Goal: Transaction & Acquisition: Purchase product/service

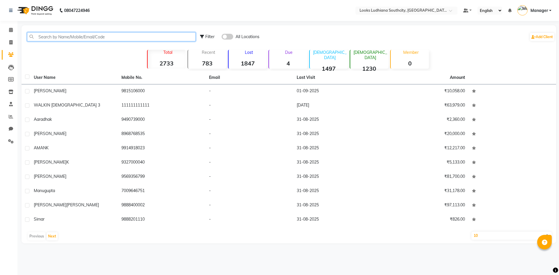
click at [112, 34] on input "text" at bounding box center [111, 36] width 169 height 9
paste input "9855943228"
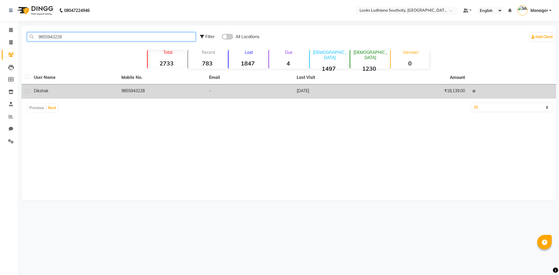
type input "9855943228"
click at [70, 92] on div "diksha k" at bounding box center [74, 91] width 81 height 6
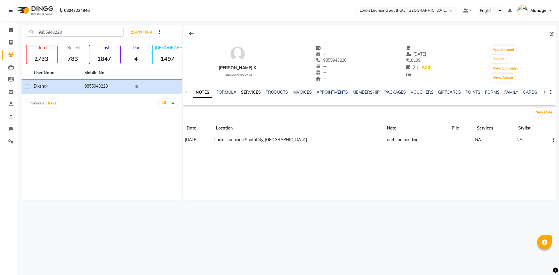
click at [256, 90] on link "SERVICES" at bounding box center [251, 92] width 20 height 5
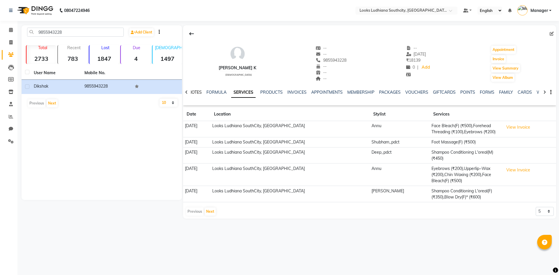
click at [195, 91] on link "NOTES" at bounding box center [195, 92] width 13 height 5
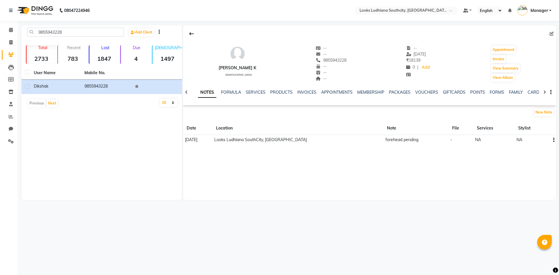
drag, startPoint x: 368, startPoint y: 145, endPoint x: 409, endPoint y: 145, distance: 40.8
click at [409, 145] on div "diksha k female -- -- 9855943228 -- -- -- -- 02-08-2025 ₹ 18139 0 | Add Appoint…" at bounding box center [369, 87] width 373 height 124
click at [408, 142] on td "forehead pending" at bounding box center [416, 140] width 65 height 10
click at [256, 90] on link "SERVICES" at bounding box center [256, 92] width 20 height 5
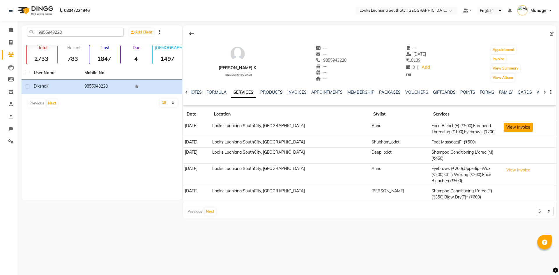
click at [520, 126] on button "View Invoice" at bounding box center [518, 127] width 29 height 9
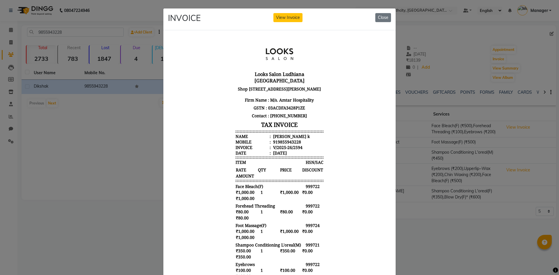
scroll to position [87, 0]
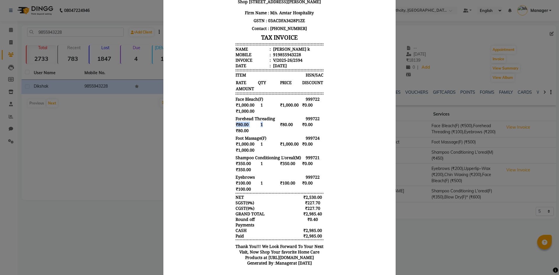
drag, startPoint x: 228, startPoint y: 123, endPoint x: 264, endPoint y: 126, distance: 36.2
click at [264, 126] on body "Looks Salon Ludhiana South City Shop No-SCO 1&2, Ground Floor, Sukhmani Square,…" at bounding box center [279, 111] width 218 height 322
click at [236, 140] on span "Foot Massage(F)" at bounding box center [251, 138] width 31 height 6
drag, startPoint x: 227, startPoint y: 180, endPoint x: 269, endPoint y: 180, distance: 42.2
click at [269, 180] on body "Looks Salon Ludhiana South City Shop No-SCO 1&2, Ground Floor, Sukhmani Square,…" at bounding box center [279, 111] width 218 height 322
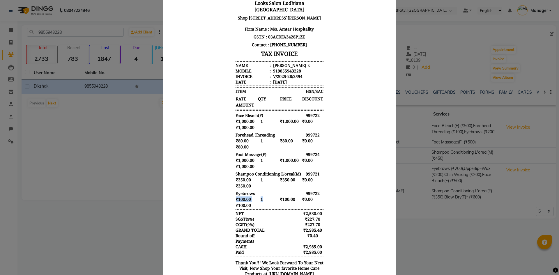
scroll to position [0, 0]
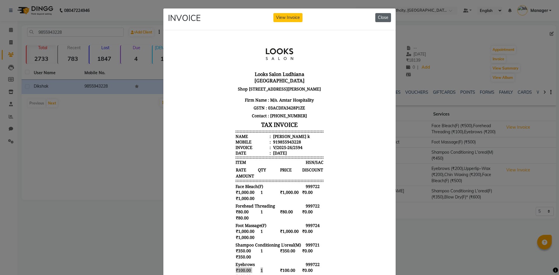
click at [384, 17] on button "Close" at bounding box center [383, 17] width 16 height 9
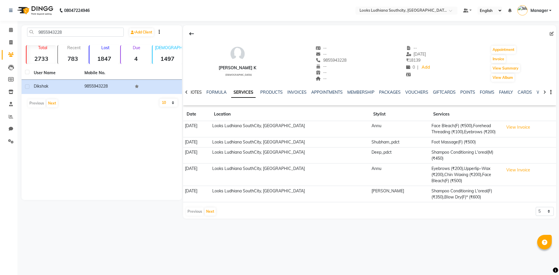
click at [193, 90] on link "NOTES" at bounding box center [195, 92] width 13 height 5
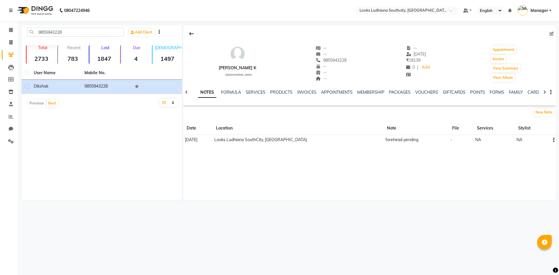
click at [553, 140] on icon "button" at bounding box center [553, 140] width 1 height 0
click at [544, 141] on div "Edit" at bounding box center [539, 139] width 9 height 7
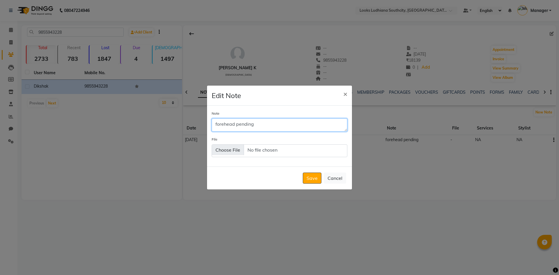
drag, startPoint x: 261, startPoint y: 126, endPoint x: 157, endPoint y: 103, distance: 105.9
click at [166, 107] on ngb-modal-window "Edit Note × Note forehead pending File Save Cancel" at bounding box center [279, 137] width 559 height 275
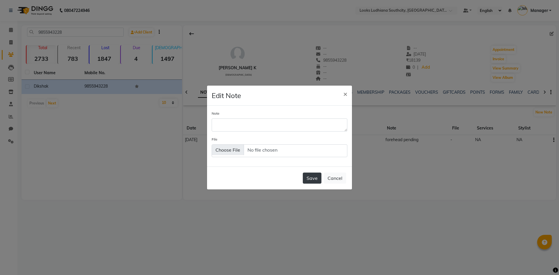
click at [317, 181] on button "Save" at bounding box center [312, 178] width 19 height 11
click at [284, 126] on textarea "Note" at bounding box center [280, 125] width 136 height 13
type textarea "done"
click at [311, 179] on button "Save" at bounding box center [312, 178] width 19 height 11
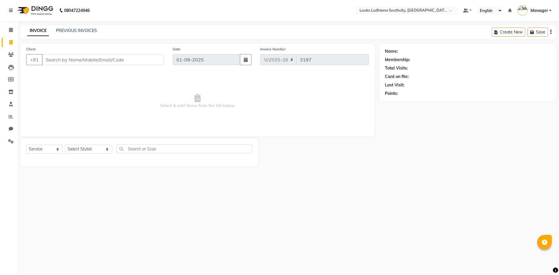
select select "6577"
select select "service"
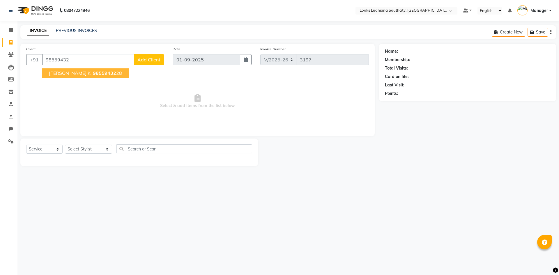
click at [82, 69] on button "[PERSON_NAME] k 98559432 28" at bounding box center [85, 72] width 87 height 9
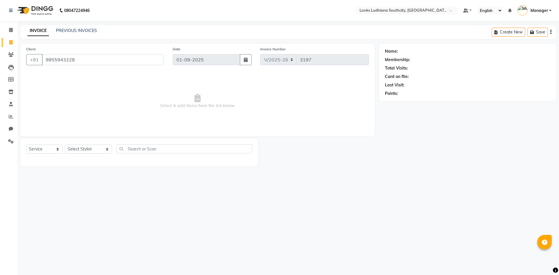
type input "9855943228"
select select "1: Object"
click at [59, 59] on input "9855943228" at bounding box center [103, 59] width 122 height 11
drag, startPoint x: 398, startPoint y: 94, endPoint x: 423, endPoint y: 95, distance: 25.1
click at [423, 95] on div "Points: 191" at bounding box center [467, 94] width 165 height 6
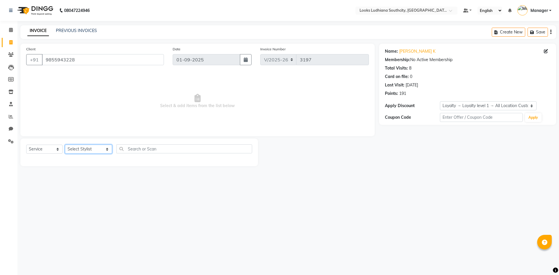
click at [93, 151] on select "Select Stylist [PERSON_NAME] Amtar Hospitality Annu COUNTER_SALES [PERSON_NAME]…" at bounding box center [88, 149] width 47 height 9
click at [192, 87] on span "Select & add items from the list below" at bounding box center [197, 101] width 343 height 58
click at [66, 59] on input "9855943228" at bounding box center [103, 59] width 122 height 11
click at [84, 149] on select "Select Stylist [PERSON_NAME] Amtar Hospitality Annu COUNTER_SALES [PERSON_NAME]…" at bounding box center [88, 149] width 47 height 9
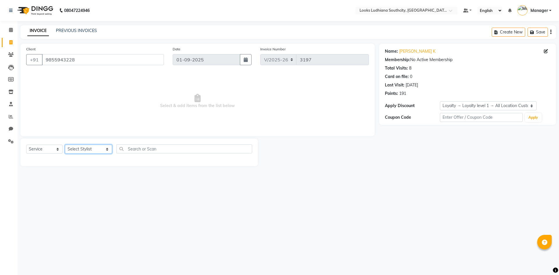
select select "52174"
click at [65, 145] on select "Select Stylist [PERSON_NAME] Amtar Hospitality Annu COUNTER_SALES [PERSON_NAME]…" at bounding box center [88, 149] width 47 height 9
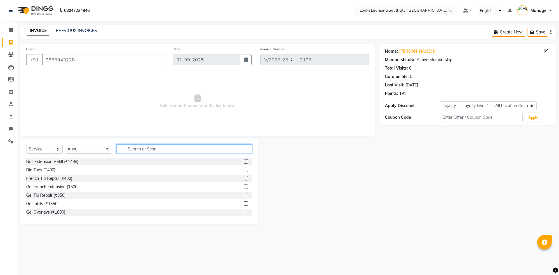
click at [132, 149] on input "text" at bounding box center [184, 148] width 136 height 9
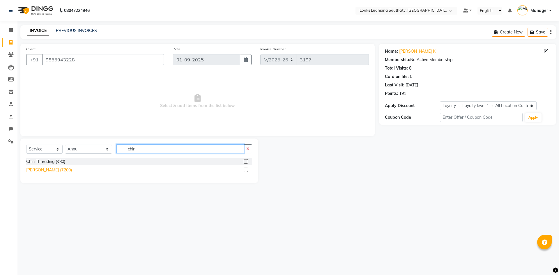
type input "chin"
click at [54, 170] on div "[PERSON_NAME] (₹200)" at bounding box center [49, 170] width 46 height 6
checkbox input "false"
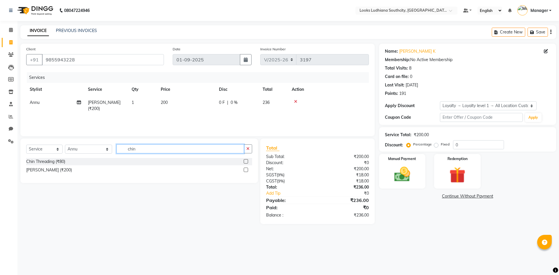
drag, startPoint x: 139, startPoint y: 148, endPoint x: 0, endPoint y: 126, distance: 140.3
click at [9, 151] on app-home "08047224946 Select Location × Looks Ludhiana Southcity, Ludhiana Default Panel …" at bounding box center [279, 116] width 559 height 233
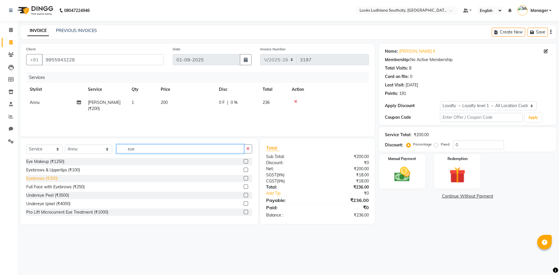
type input "eye"
click at [45, 177] on div "Eyebrows (₹200)" at bounding box center [41, 179] width 31 height 6
checkbox input "false"
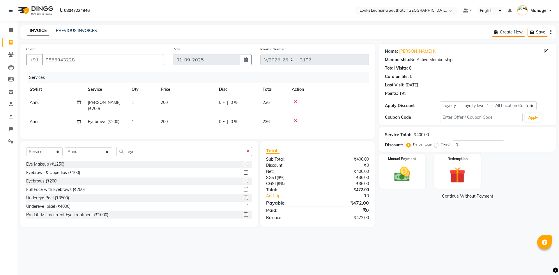
click at [176, 105] on td "200" at bounding box center [186, 105] width 58 height 19
select select "52174"
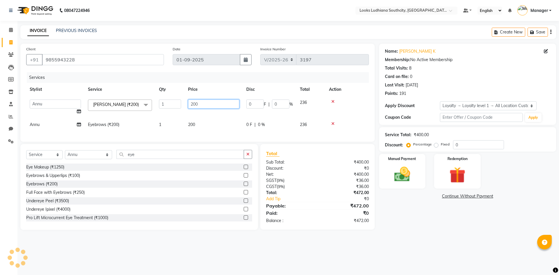
drag, startPoint x: 206, startPoint y: 104, endPoint x: 178, endPoint y: 103, distance: 28.0
click at [196, 104] on input "200" at bounding box center [213, 104] width 51 height 9
type input "2"
type input "150"
click at [210, 125] on td "200" at bounding box center [214, 124] width 58 height 13
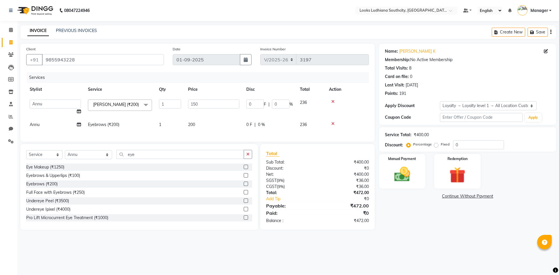
select select "52174"
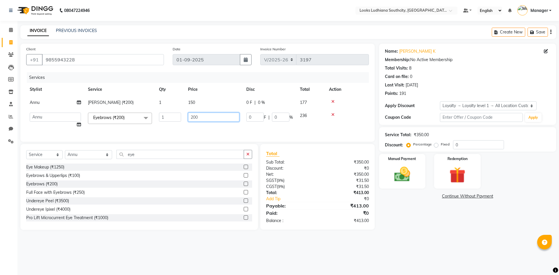
drag, startPoint x: 222, startPoint y: 118, endPoint x: 0, endPoint y: 80, distance: 224.8
click at [70, 121] on tr "[PERSON_NAME] Amtar Hospitality Annu COUNTER_SALES [PERSON_NAME] Deep_pdct [PER…" at bounding box center [197, 120] width 343 height 22
type input "100"
click at [391, 233] on main "INVOICE PREVIOUS INVOICES Create New Save Client [PHONE_NUMBER] Date [DATE] Inv…" at bounding box center [288, 131] width 542 height 213
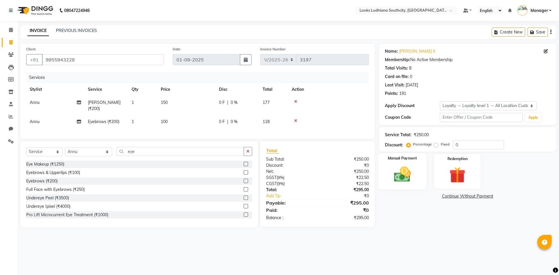
click at [394, 174] on img at bounding box center [402, 174] width 27 height 19
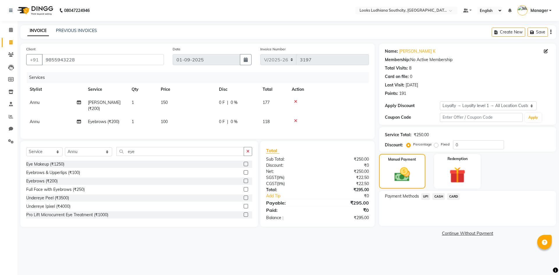
click at [439, 196] on span "CASH" at bounding box center [438, 196] width 13 height 7
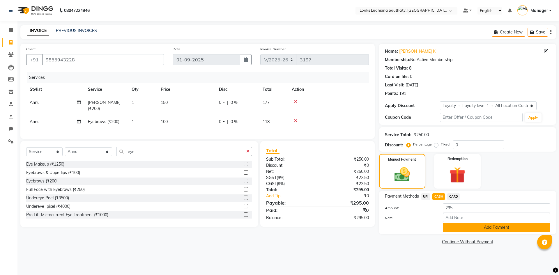
click at [466, 226] on button "Add Payment" at bounding box center [496, 227] width 107 height 9
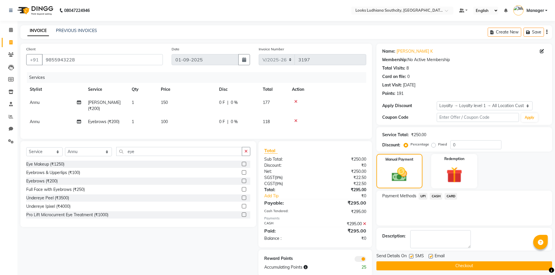
click at [412, 257] on label at bounding box center [411, 256] width 4 height 4
click at [412, 257] on input "checkbox" at bounding box center [411, 257] width 4 height 4
checkbox input "false"
click at [430, 255] on label at bounding box center [430, 256] width 4 height 4
click at [430, 255] on input "checkbox" at bounding box center [430, 257] width 4 height 4
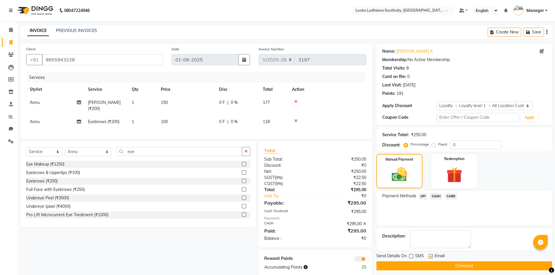
checkbox input "false"
click at [363, 262] on span at bounding box center [360, 259] width 12 height 6
click at [366, 260] on input "checkbox" at bounding box center [366, 260] width 0 height 0
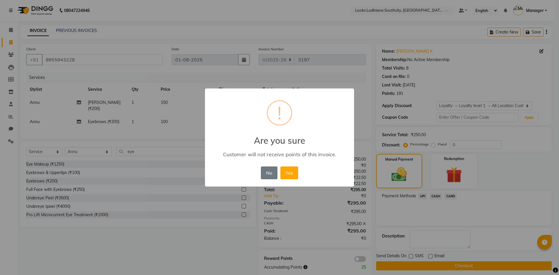
click at [280, 167] on button "Yes" at bounding box center [289, 173] width 18 height 13
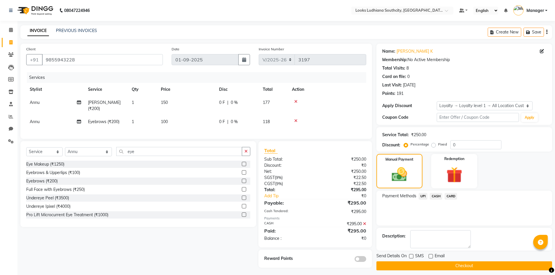
click at [401, 267] on button "Checkout" at bounding box center [464, 266] width 176 height 9
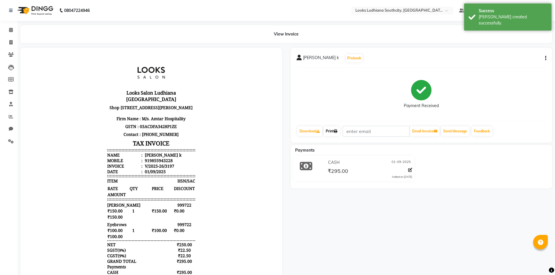
click at [337, 131] on icon at bounding box center [335, 131] width 3 height 3
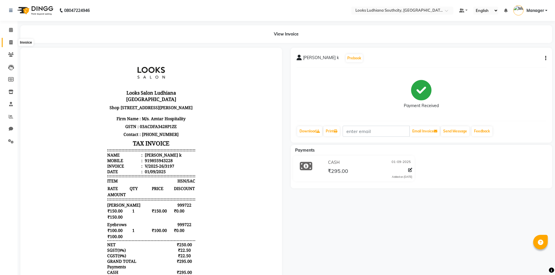
click at [9, 41] on icon at bounding box center [10, 42] width 3 height 4
select select "service"
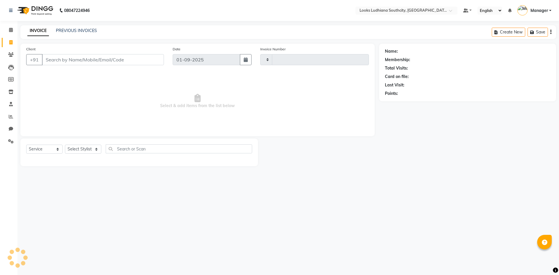
type input "3198"
select select "6577"
click at [74, 148] on select "Select Stylist [PERSON_NAME] Amtar Hospitality Annu COUNTER_SALES [PERSON_NAME]…" at bounding box center [88, 149] width 47 height 9
select select "77021"
click at [65, 145] on select "Select Stylist [PERSON_NAME] Amtar Hospitality Annu COUNTER_SALES [PERSON_NAME]…" at bounding box center [88, 149] width 47 height 9
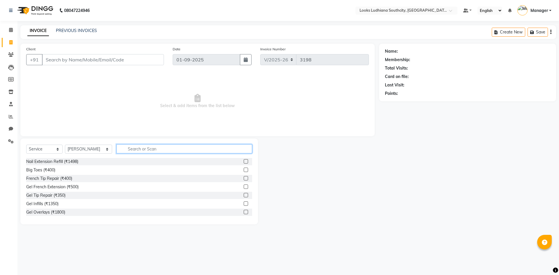
click at [123, 150] on input "text" at bounding box center [184, 148] width 136 height 9
click at [81, 66] on div "Client +91" at bounding box center [95, 58] width 146 height 24
click at [82, 62] on input "Client" at bounding box center [103, 59] width 122 height 11
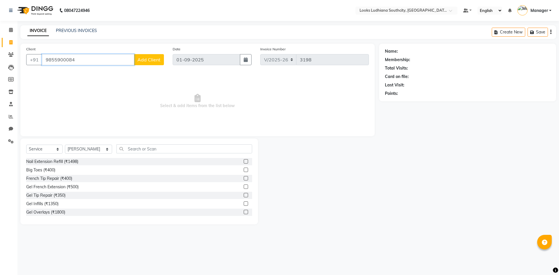
type input "9855900084"
click at [143, 60] on span "Add Client" at bounding box center [148, 60] width 23 height 6
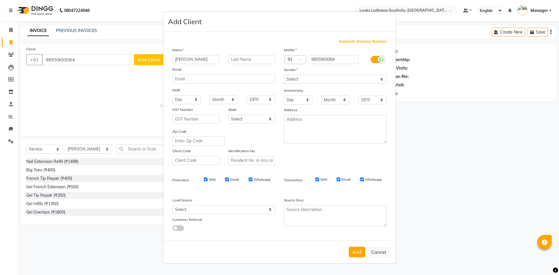
type input "[PERSON_NAME]"
click at [382, 61] on icon at bounding box center [381, 59] width 5 height 5
click at [0, 0] on input "checkbox" at bounding box center [0, 0] width 0 height 0
click at [355, 80] on select "Select [DEMOGRAPHIC_DATA] [DEMOGRAPHIC_DATA] Other Prefer Not To Say" at bounding box center [335, 79] width 103 height 9
select select "[DEMOGRAPHIC_DATA]"
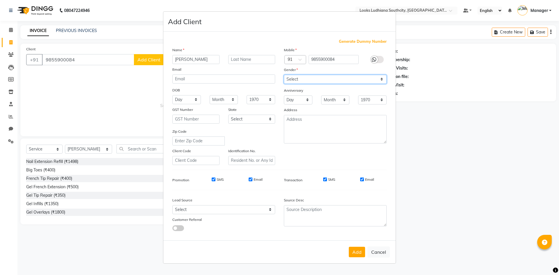
click at [284, 75] on select "Select [DEMOGRAPHIC_DATA] [DEMOGRAPHIC_DATA] Other Prefer Not To Say" at bounding box center [335, 79] width 103 height 9
click at [355, 253] on button "Add" at bounding box center [357, 252] width 16 height 10
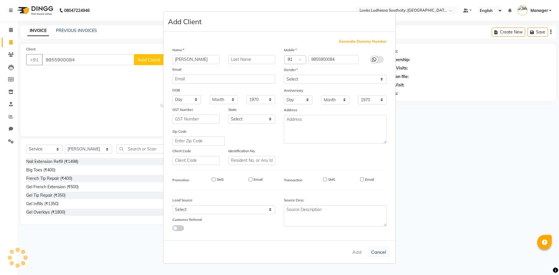
select select
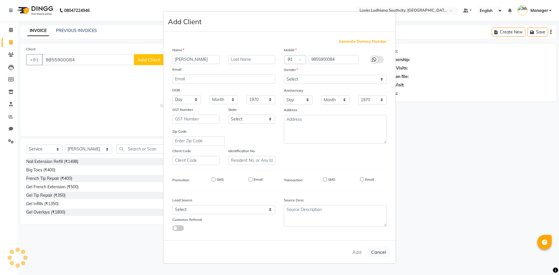
select select
checkbox input "false"
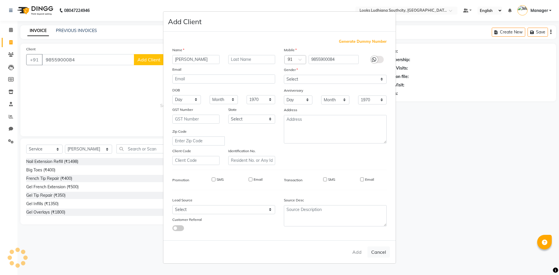
checkbox input "false"
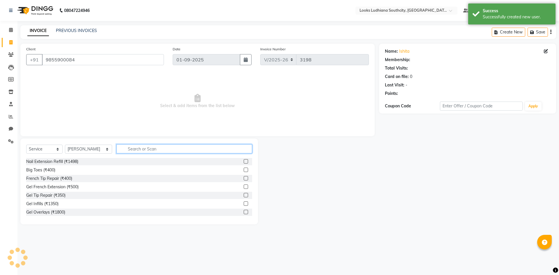
click at [135, 149] on input "text" at bounding box center [184, 148] width 136 height 9
select select "1: Object"
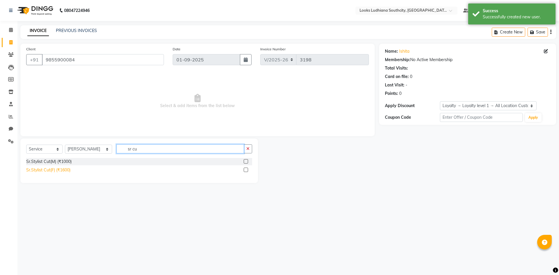
type input "sr cu"
click at [46, 169] on div "Sr.Stylist Cut(F) (₹1600)" at bounding box center [48, 170] width 44 height 6
checkbox input "false"
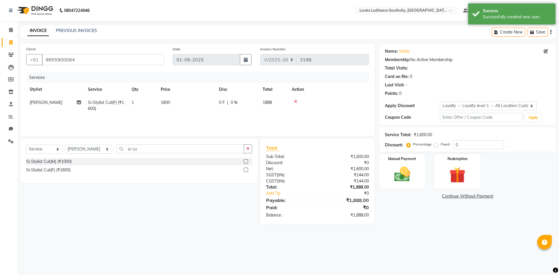
click at [177, 100] on td "1600" at bounding box center [186, 105] width 58 height 19
select select "77021"
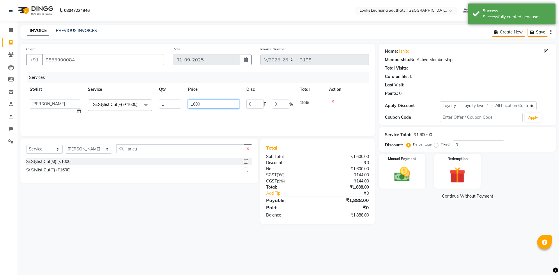
drag, startPoint x: 202, startPoint y: 105, endPoint x: 169, endPoint y: 100, distance: 33.5
click at [179, 101] on tr "[PERSON_NAME] Amtar Hospitality Annu COUNTER_SALES [PERSON_NAME] Deep_pdct [PER…" at bounding box center [197, 107] width 343 height 22
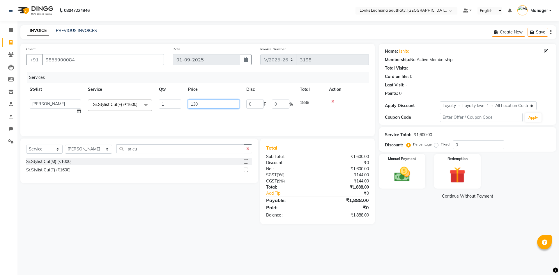
type input "1300"
click at [136, 238] on div "08047224946 Select Location × Looks Ludhiana Southcity, Ludhiana Default Panel …" at bounding box center [279, 137] width 559 height 275
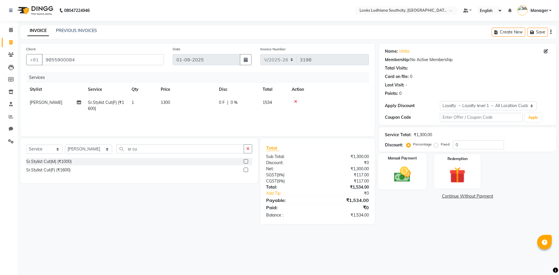
click at [410, 171] on img at bounding box center [402, 174] width 27 height 19
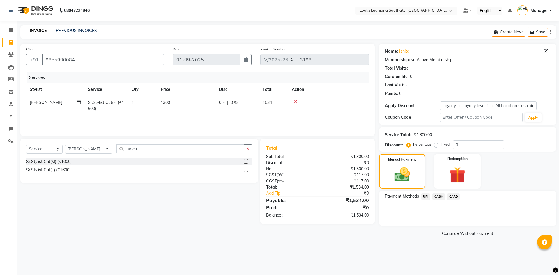
click at [434, 194] on span "CASH" at bounding box center [438, 196] width 13 height 7
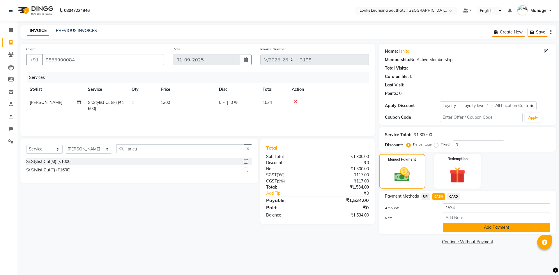
click at [457, 226] on button "Add Payment" at bounding box center [496, 227] width 107 height 9
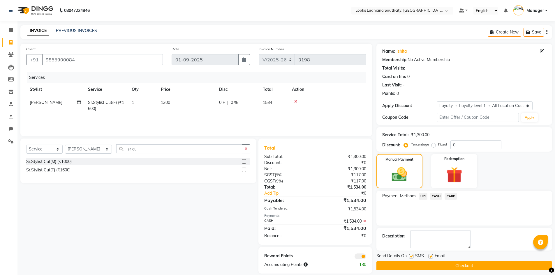
click at [365, 257] on span at bounding box center [360, 257] width 12 height 6
click at [366, 257] on input "checkbox" at bounding box center [366, 257] width 0 height 0
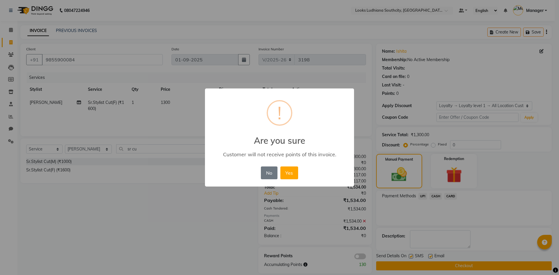
click at [280, 167] on button "Yes" at bounding box center [289, 173] width 18 height 13
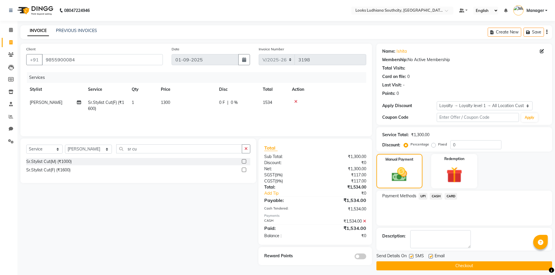
click at [410, 255] on label at bounding box center [411, 256] width 4 height 4
click at [410, 255] on input "checkbox" at bounding box center [411, 257] width 4 height 4
checkbox input "false"
click at [430, 256] on label at bounding box center [430, 256] width 4 height 4
click at [430, 256] on input "checkbox" at bounding box center [430, 257] width 4 height 4
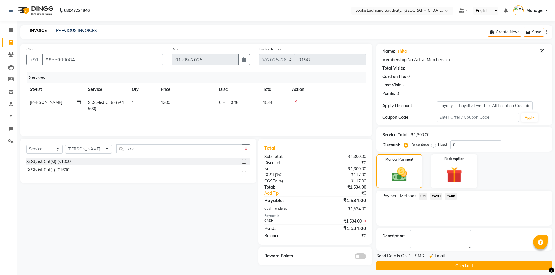
checkbox input "false"
click at [427, 269] on button "Checkout" at bounding box center [464, 266] width 176 height 9
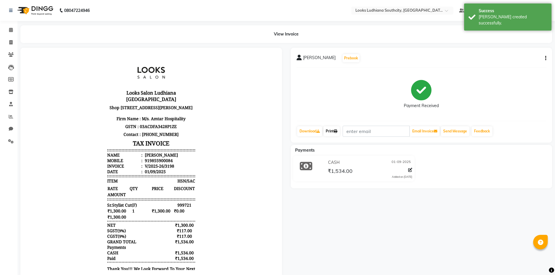
click at [335, 133] on link "Print" at bounding box center [331, 131] width 16 height 10
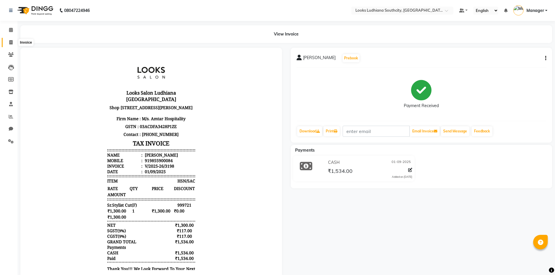
click at [9, 43] on icon at bounding box center [10, 42] width 3 height 4
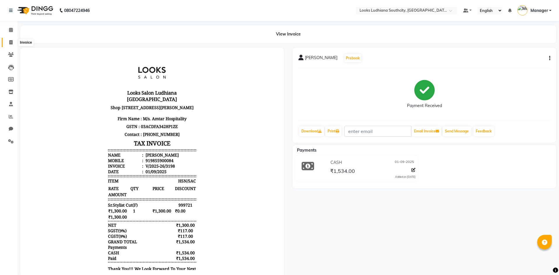
select select "service"
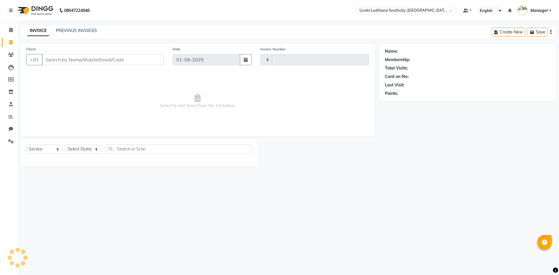
type input "3199"
select select "6577"
